Goal: Task Accomplishment & Management: Complete application form

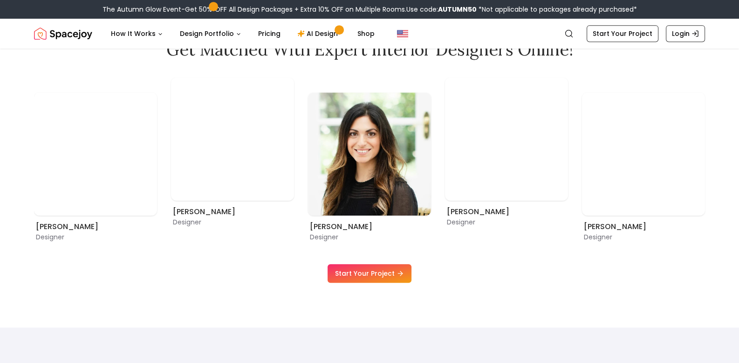
scroll to position [606, 0]
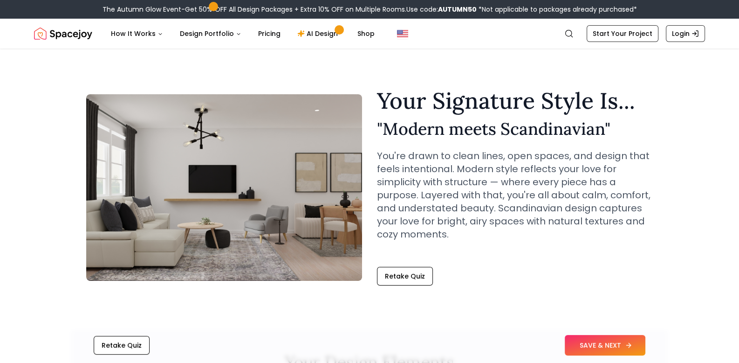
click at [623, 351] on button "SAVE & NEXT" at bounding box center [605, 345] width 81 height 21
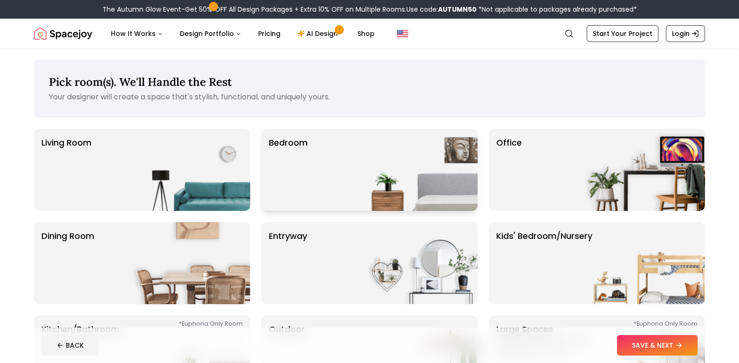
click at [341, 177] on div "Bedroom" at bounding box center [369, 170] width 216 height 82
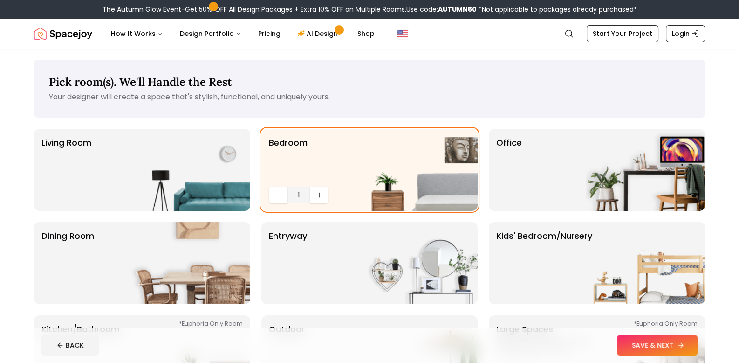
click at [657, 350] on button "SAVE & NEXT" at bounding box center [657, 345] width 81 height 21
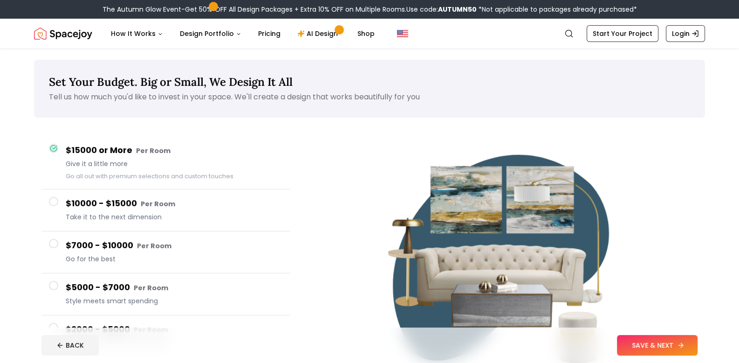
click at [626, 344] on button "SAVE & NEXT" at bounding box center [657, 345] width 81 height 21
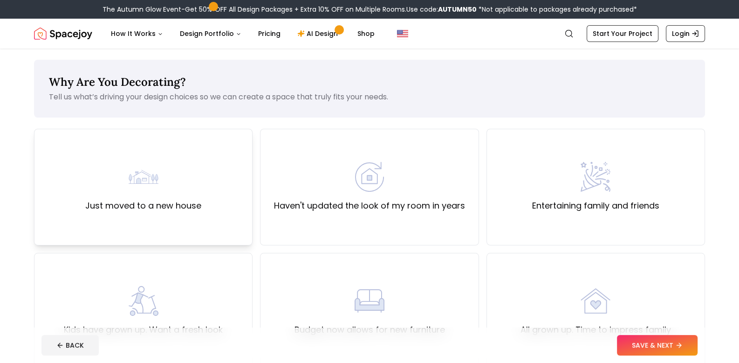
click at [104, 199] on label "Just moved to a new house" at bounding box center [143, 205] width 116 height 13
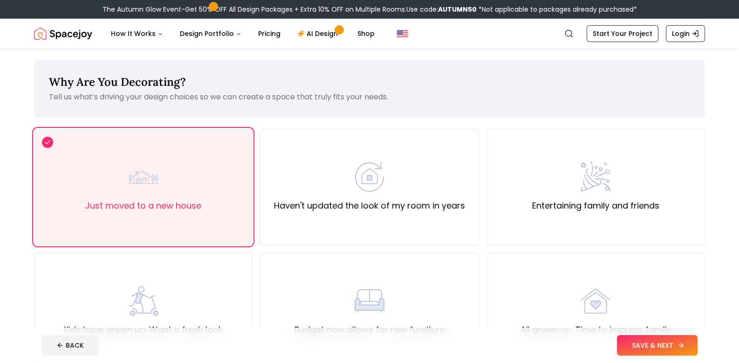
click at [631, 351] on button "SAVE & NEXT" at bounding box center [657, 345] width 81 height 21
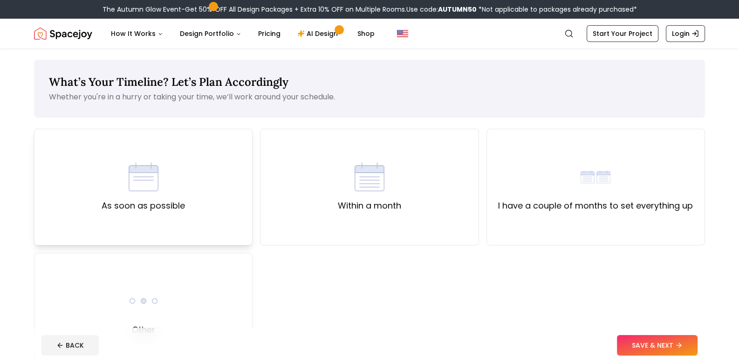
click at [167, 187] on div "As soon as possible" at bounding box center [143, 187] width 83 height 50
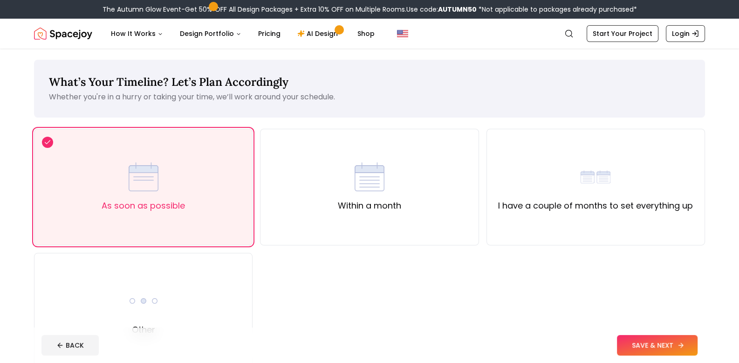
click at [646, 339] on button "SAVE & NEXT" at bounding box center [657, 345] width 81 height 21
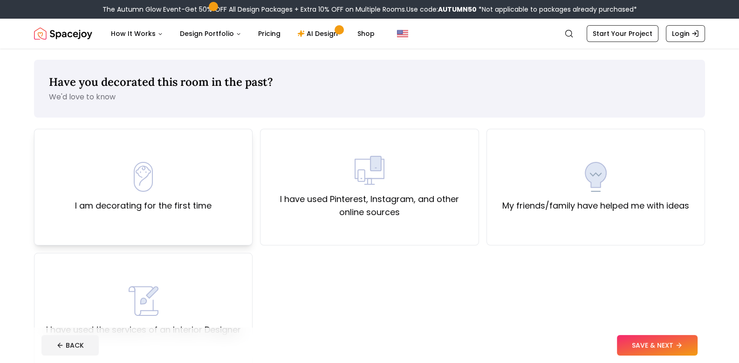
click at [179, 217] on div "I am decorating for the first time" at bounding box center [143, 187] width 219 height 117
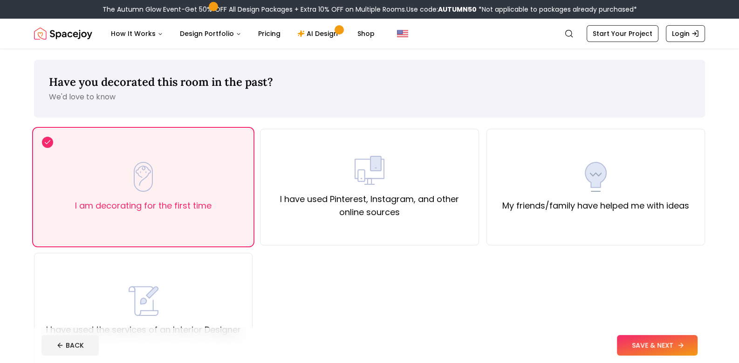
click at [632, 349] on button "SAVE & NEXT" at bounding box center [657, 345] width 81 height 21
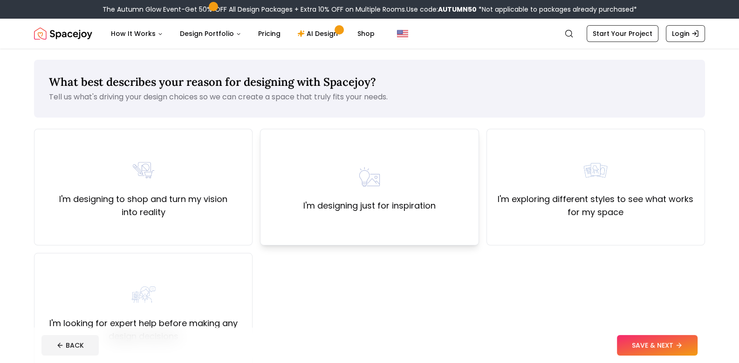
click at [392, 215] on div "I'm designing just for inspiration" at bounding box center [369, 187] width 219 height 117
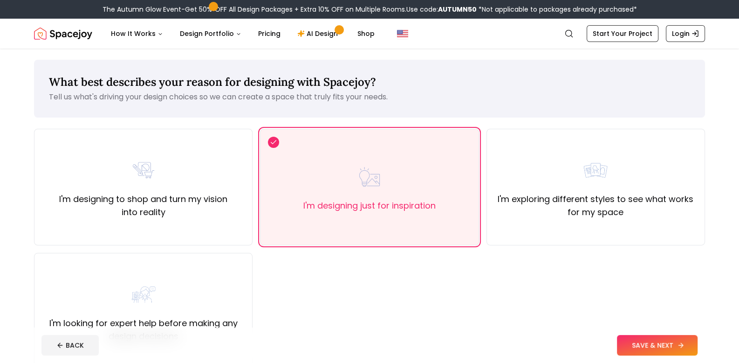
click at [659, 340] on button "SAVE & NEXT" at bounding box center [657, 345] width 81 height 21
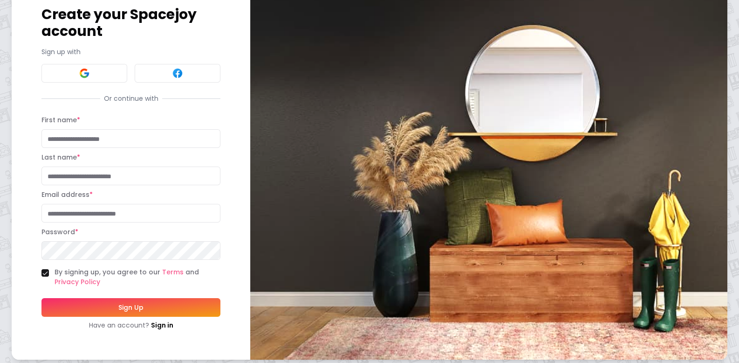
scroll to position [55, 0]
